Goal: Find specific page/section: Find specific page/section

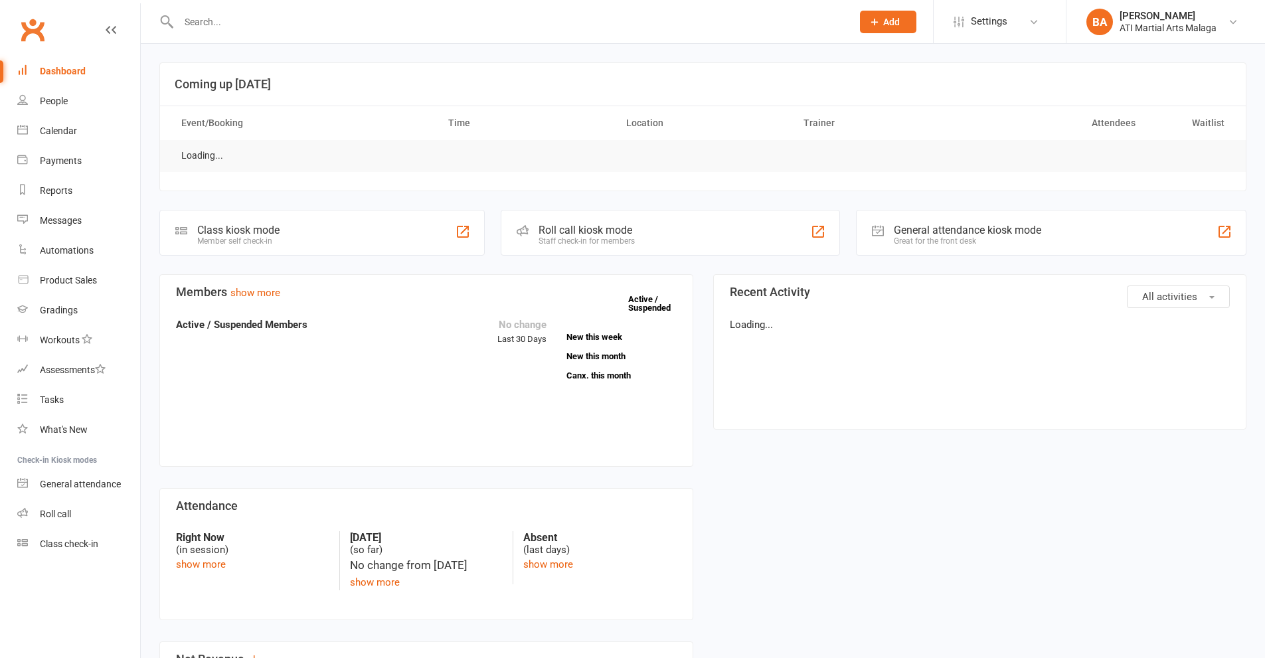
click at [236, 25] on input "text" at bounding box center [509, 22] width 668 height 19
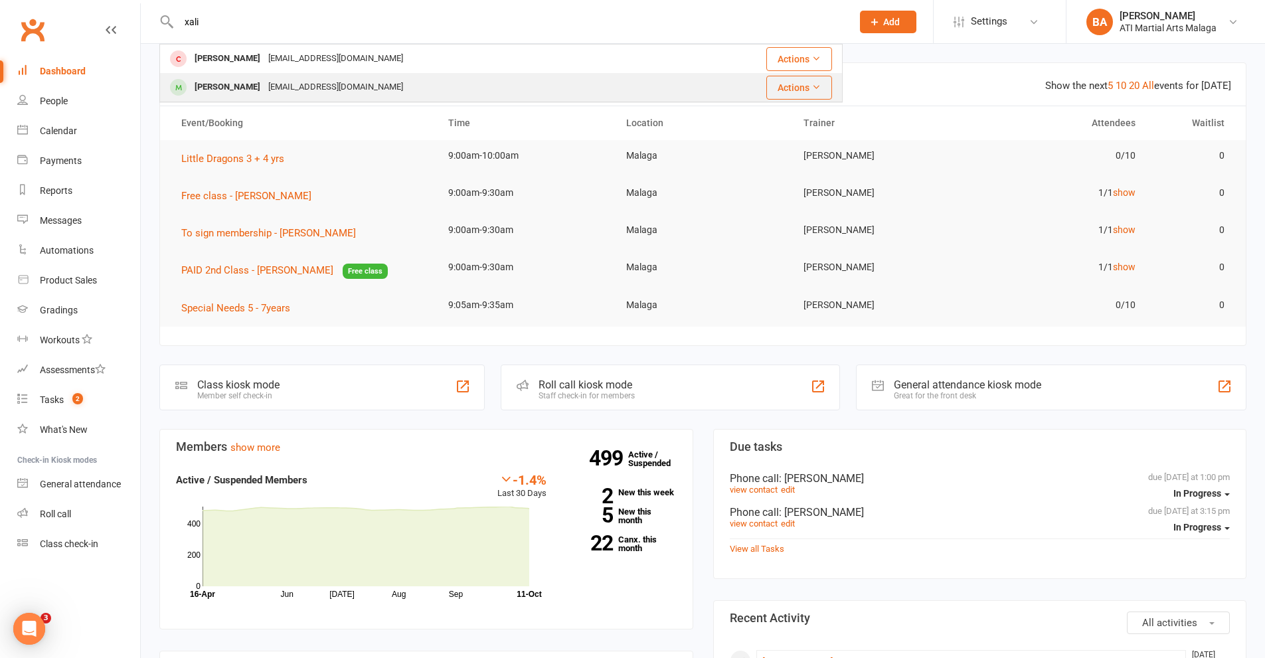
type input "xali"
click at [250, 88] on div "Xalyiah Takapu" at bounding box center [228, 87] width 74 height 19
